Goal: Information Seeking & Learning: Learn about a topic

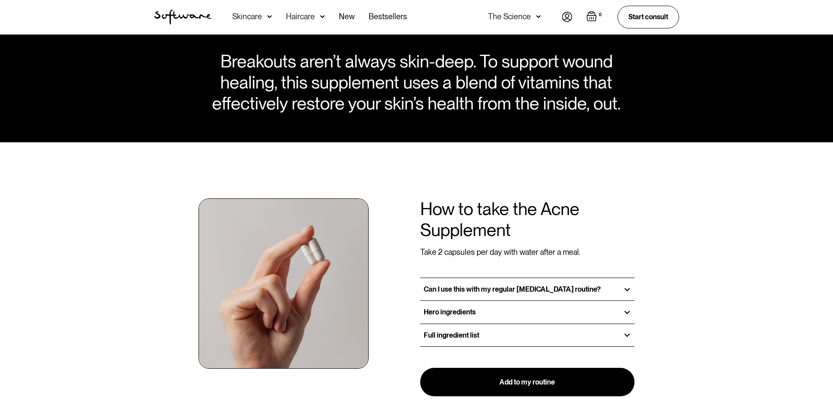
scroll to position [624, 0]
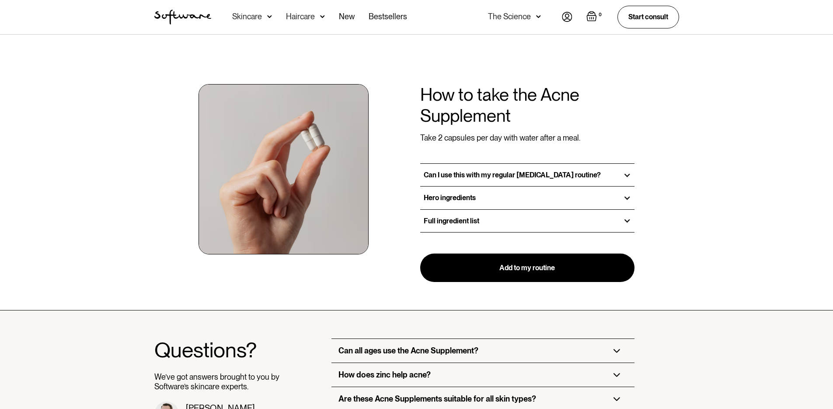
click at [458, 221] on h3 "Full ingredient list" at bounding box center [452, 221] width 56 height 8
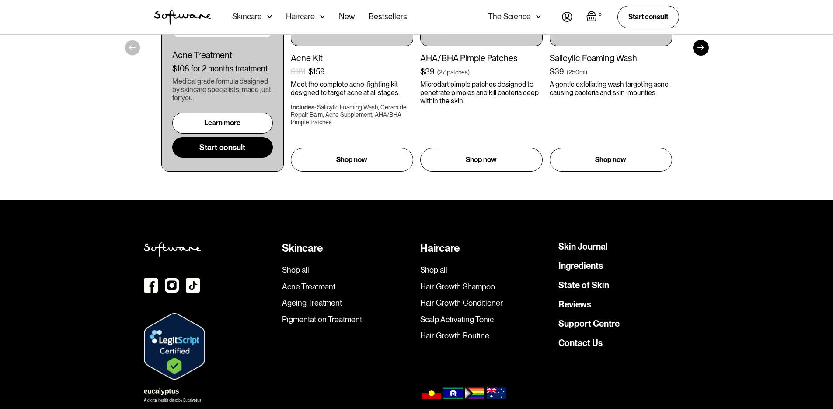
scroll to position [1412, 0]
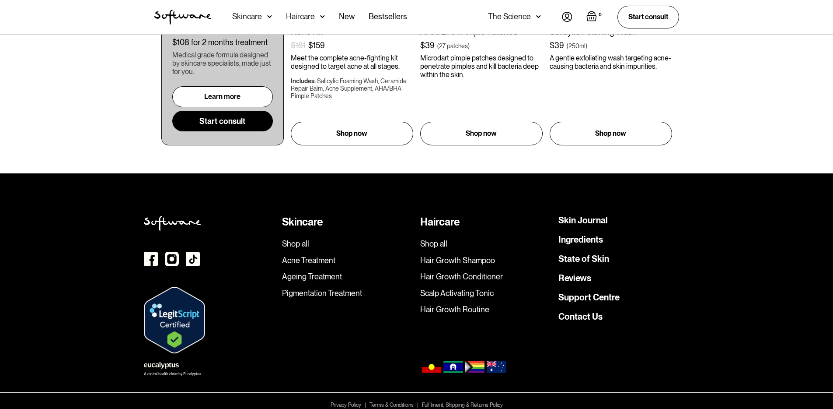
click at [583, 312] on link "Contact Us" at bounding box center [581, 316] width 44 height 9
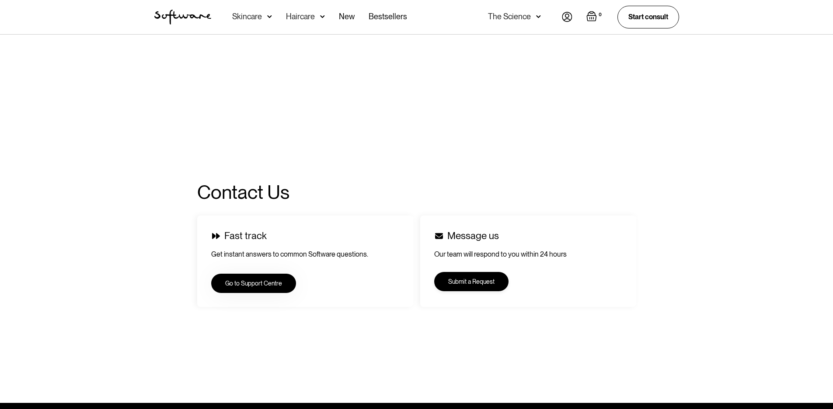
click at [476, 283] on link "Submit a Request" at bounding box center [471, 281] width 74 height 19
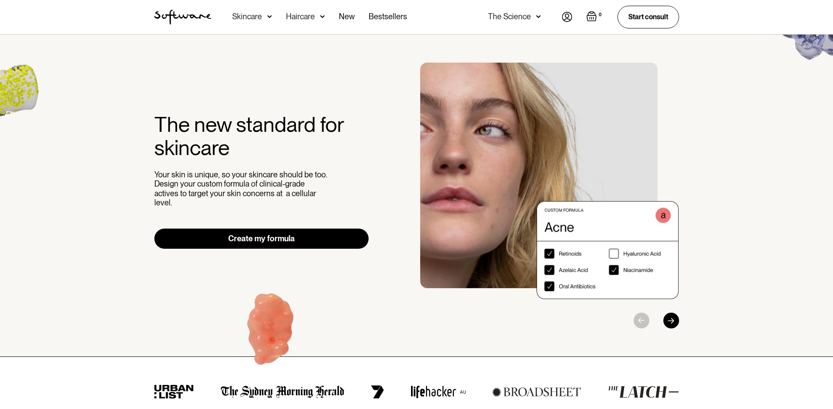
click at [259, 14] on div "Skincare" at bounding box center [247, 16] width 30 height 9
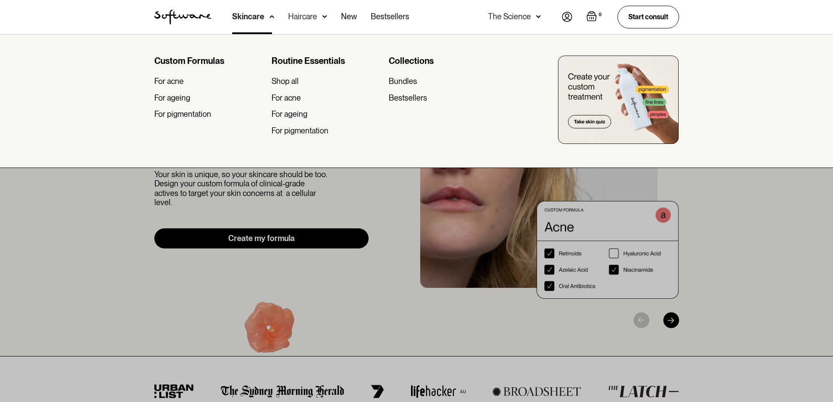
click at [507, 21] on div "The Science" at bounding box center [514, 17] width 53 height 34
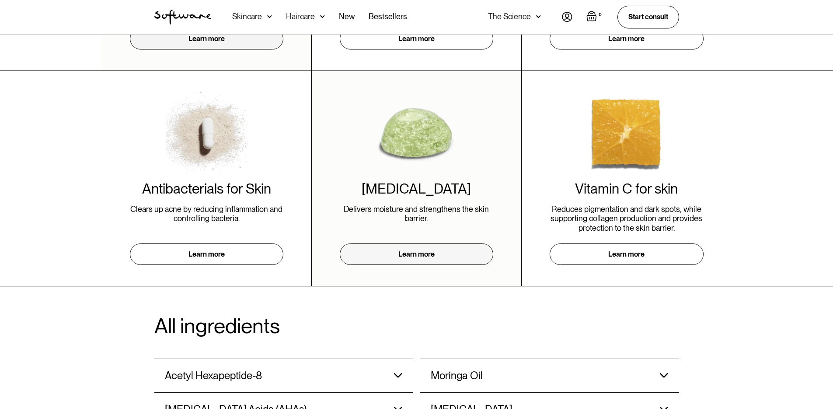
scroll to position [410, 0]
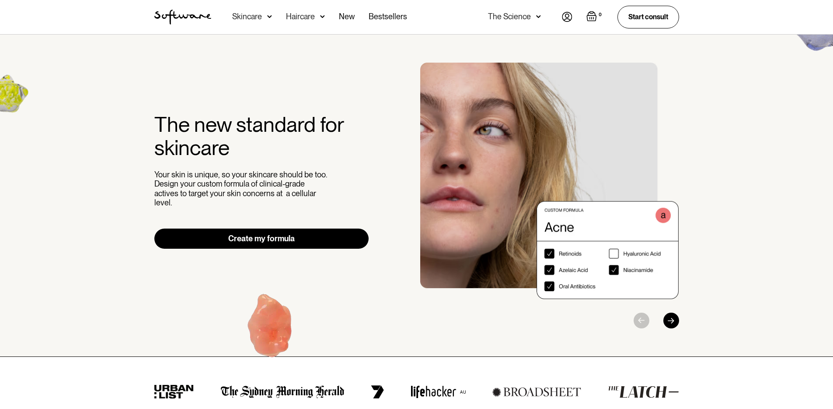
click at [263, 18] on div "Skincare" at bounding box center [252, 17] width 40 height 34
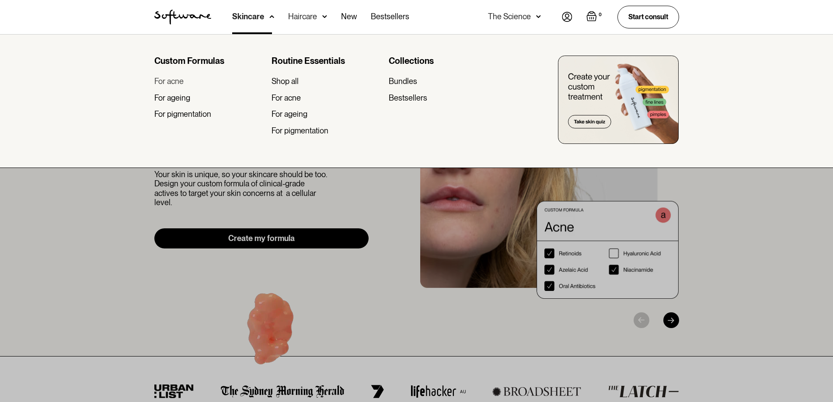
click at [174, 81] on div "For acne" at bounding box center [168, 82] width 29 height 10
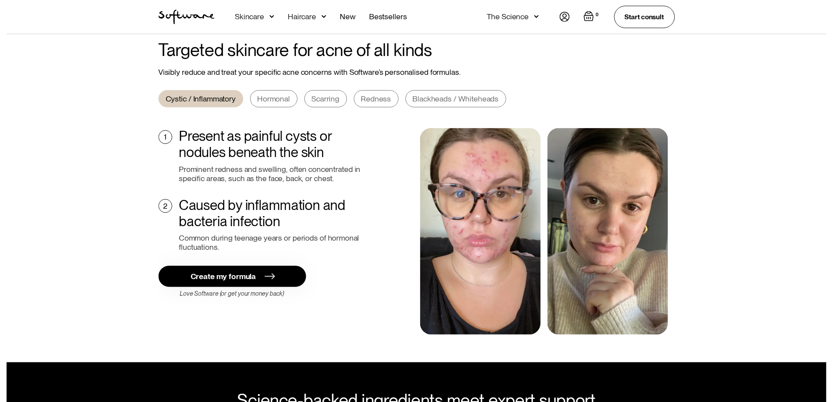
scroll to position [152, 0]
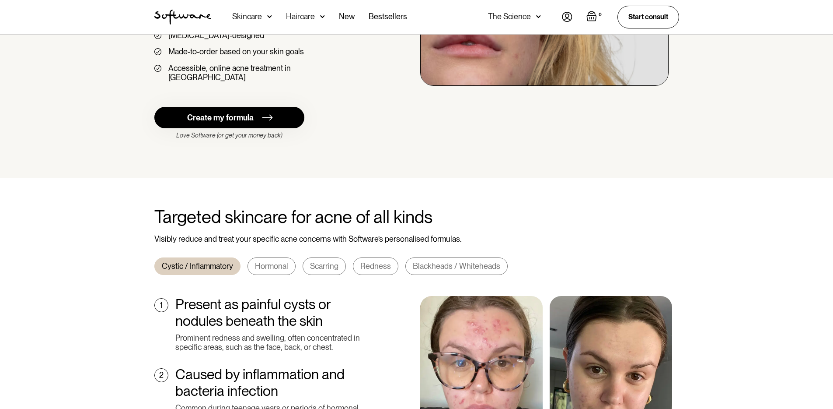
click at [263, 17] on div "Skincare" at bounding box center [252, 17] width 40 height 34
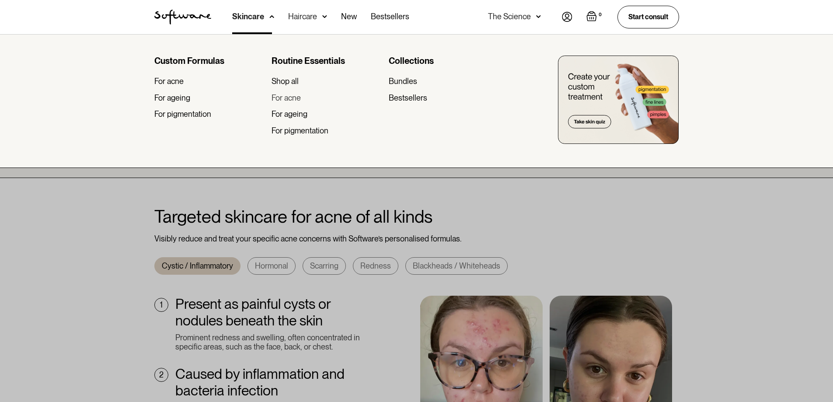
click at [287, 98] on div "For acne" at bounding box center [286, 98] width 29 height 10
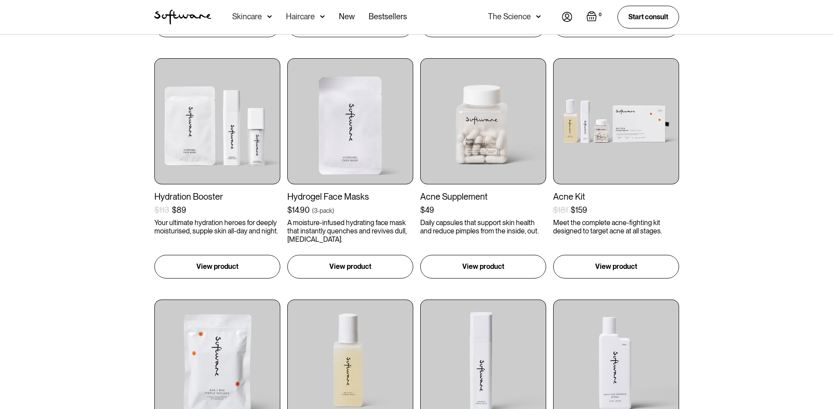
scroll to position [386, 0]
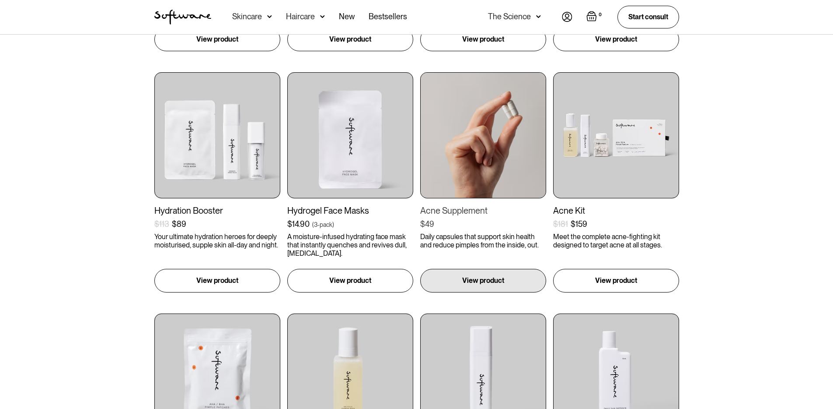
click at [494, 141] on img at bounding box center [483, 135] width 126 height 126
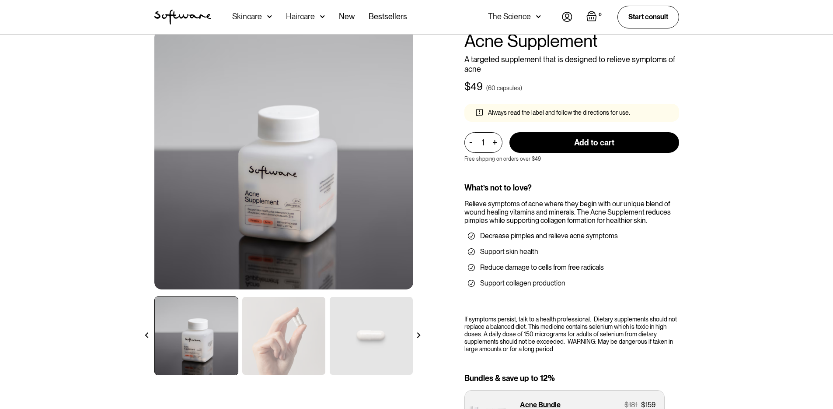
scroll to position [78, 0]
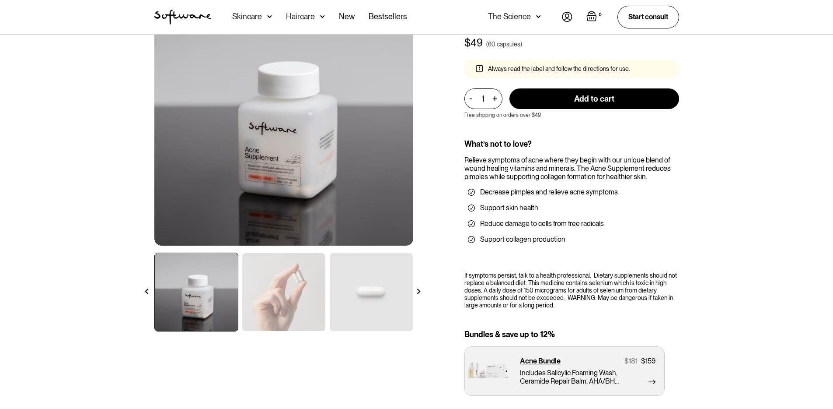
click at [419, 289] on img at bounding box center [419, 291] width 6 height 6
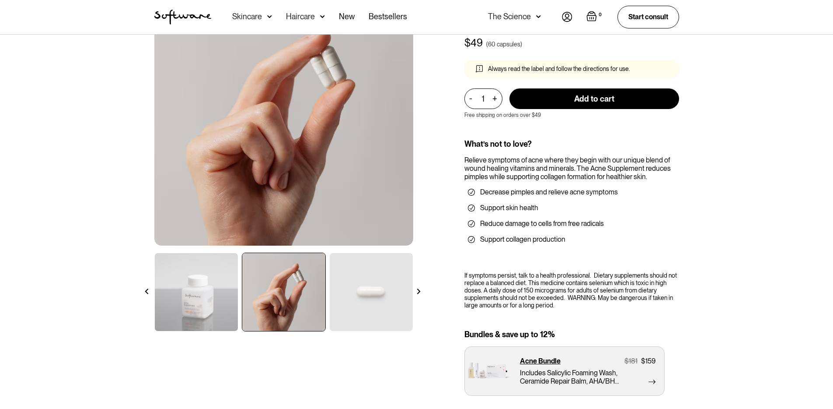
click at [419, 289] on img at bounding box center [419, 291] width 6 height 6
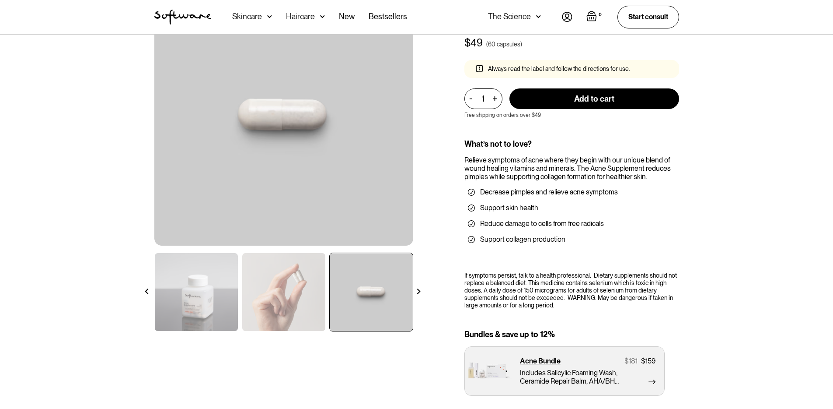
click at [419, 289] on img at bounding box center [419, 291] width 6 height 6
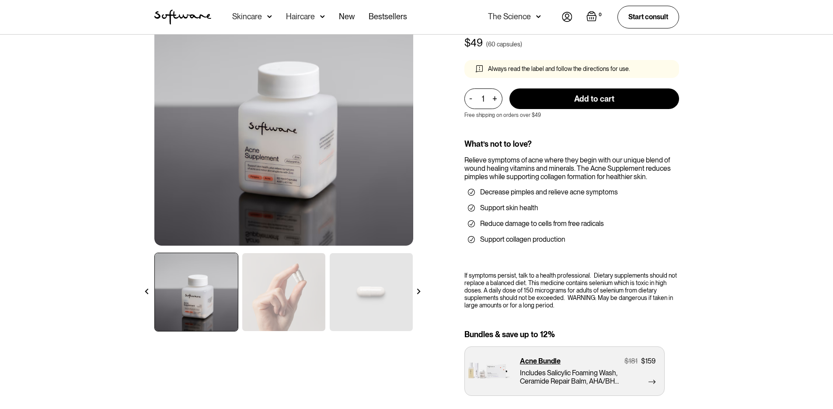
click at [419, 289] on img at bounding box center [419, 291] width 6 height 6
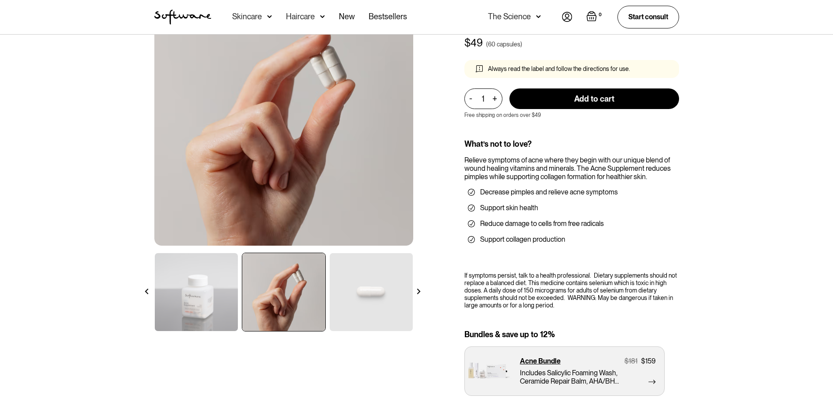
click at [419, 289] on img at bounding box center [419, 291] width 6 height 6
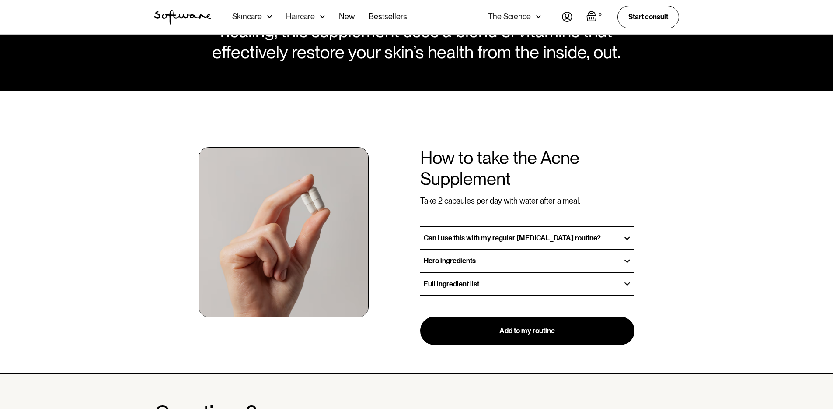
scroll to position [739, 0]
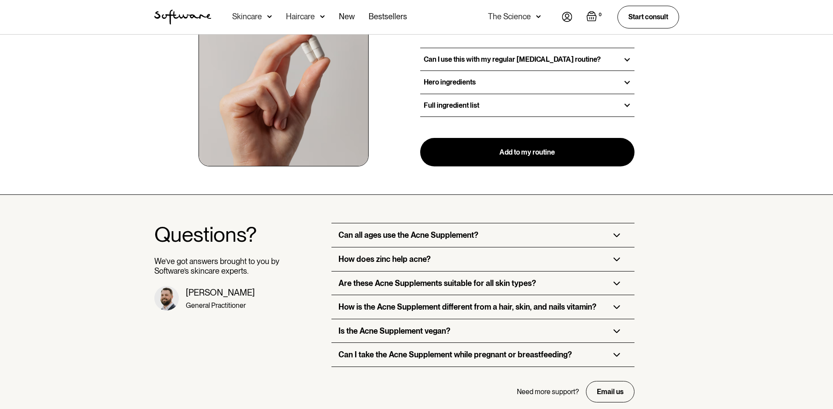
click at [458, 84] on h3 "Hero ingredients" at bounding box center [450, 82] width 52 height 8
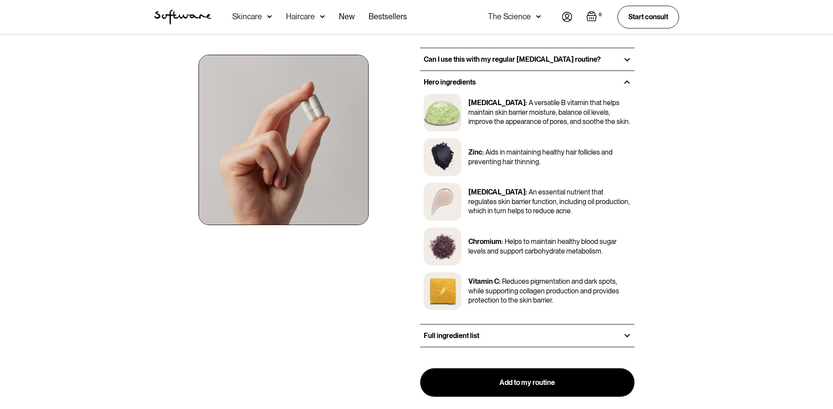
click at [491, 335] on div "Full ingredient list" at bounding box center [527, 335] width 215 height 22
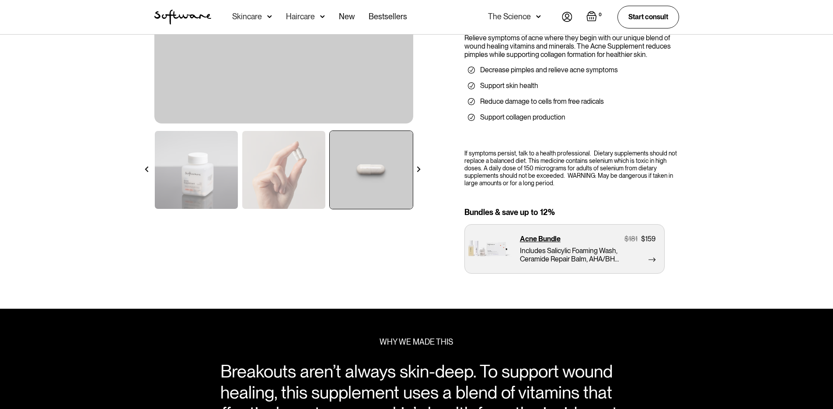
scroll to position [97, 0]
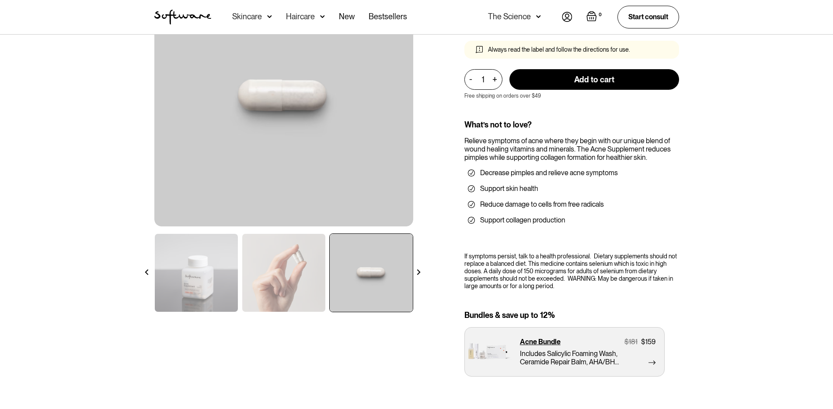
click at [187, 290] on img at bounding box center [196, 273] width 83 height 78
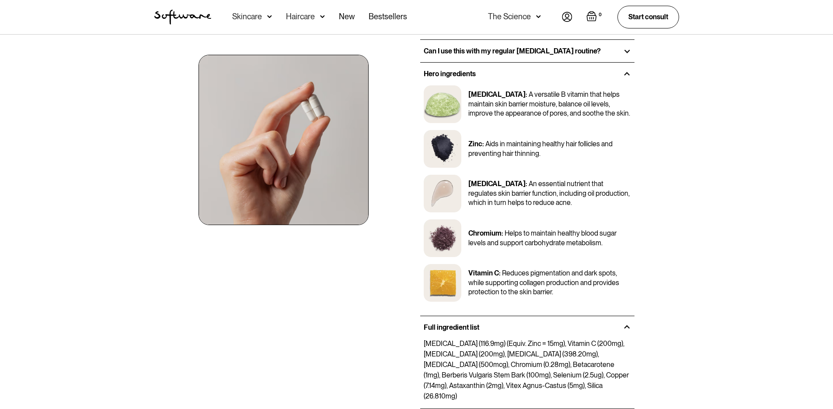
scroll to position [725, 0]
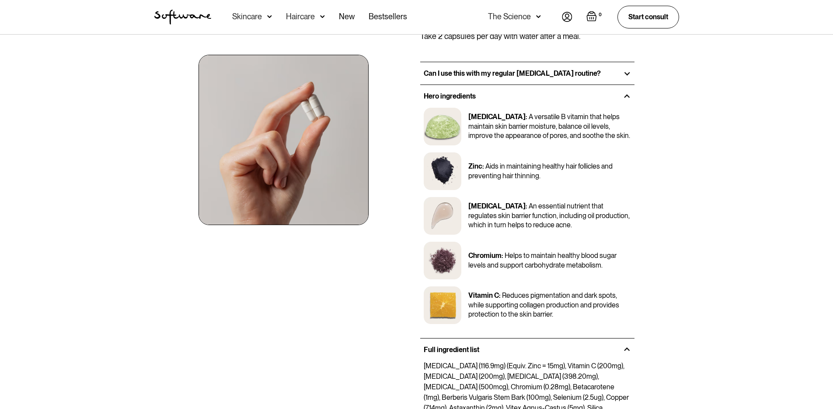
click at [628, 97] on div at bounding box center [627, 96] width 8 height 8
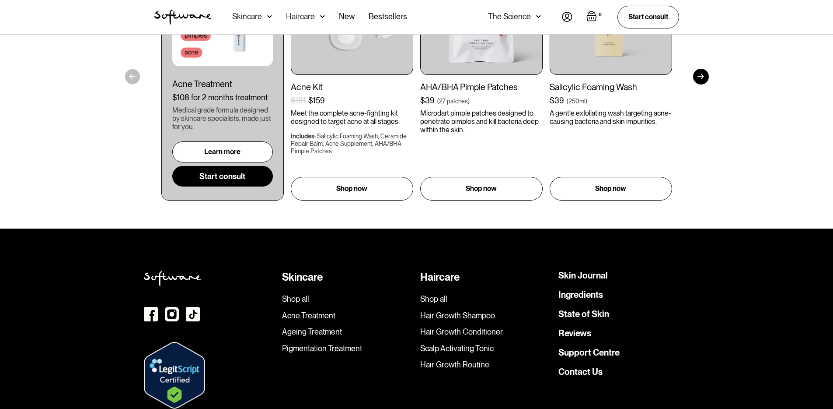
scroll to position [1412, 0]
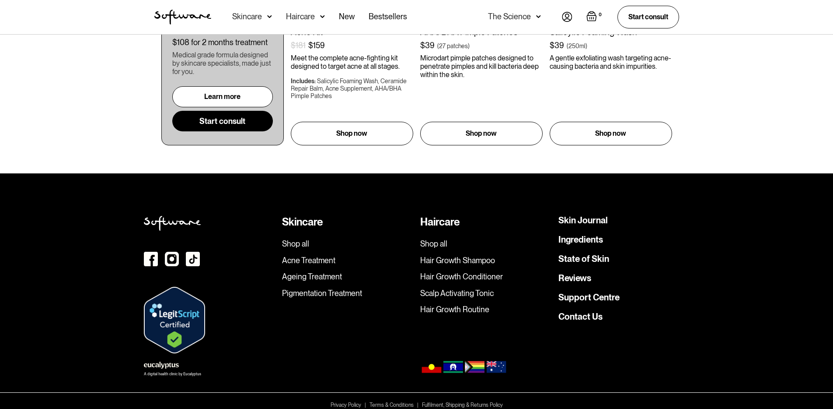
click at [153, 252] on img at bounding box center [151, 259] width 14 height 14
